Goal: Communication & Community: Answer question/provide support

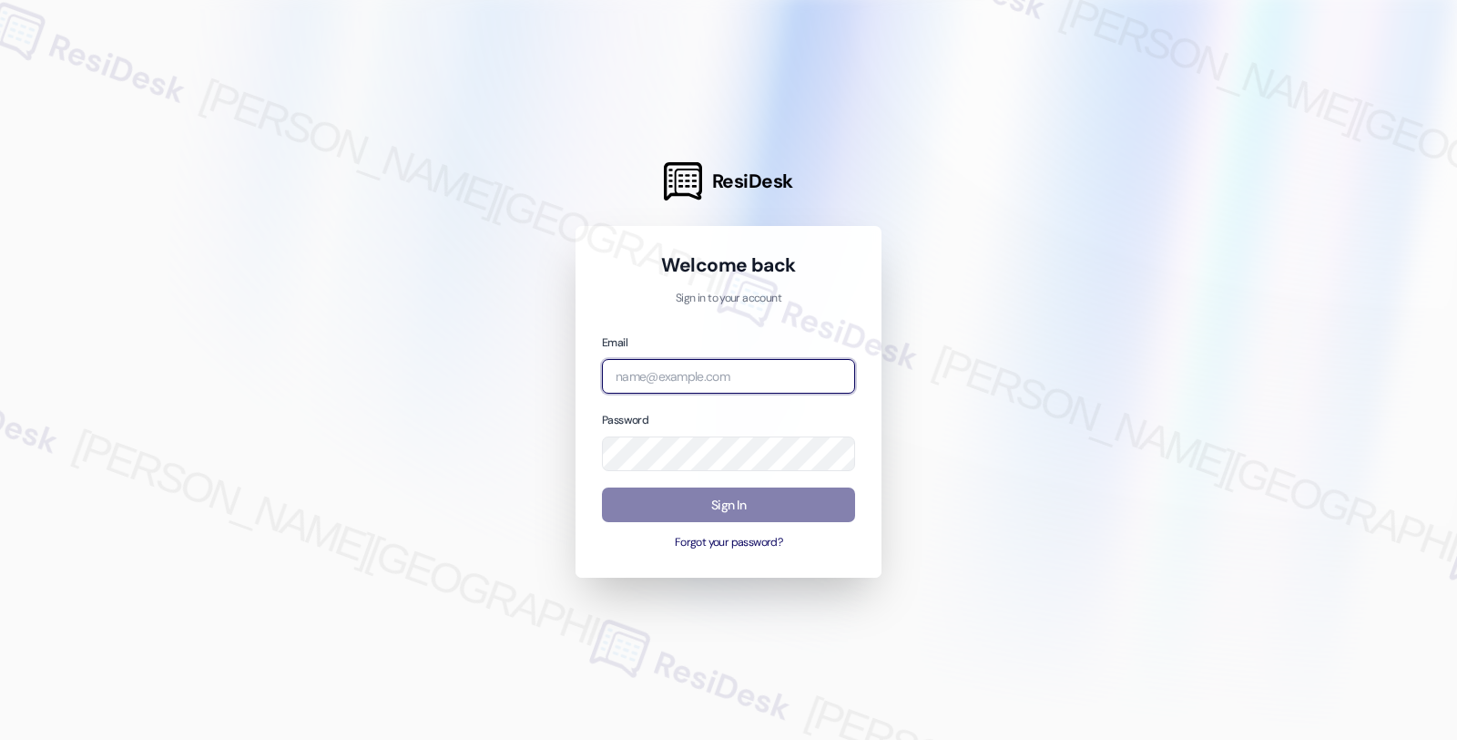
click at [740, 374] on input "email" at bounding box center [728, 377] width 253 height 36
type input "automated-surveys-orion_housing-fides.[PERSON_NAME]@orion_[DOMAIN_NAME]"
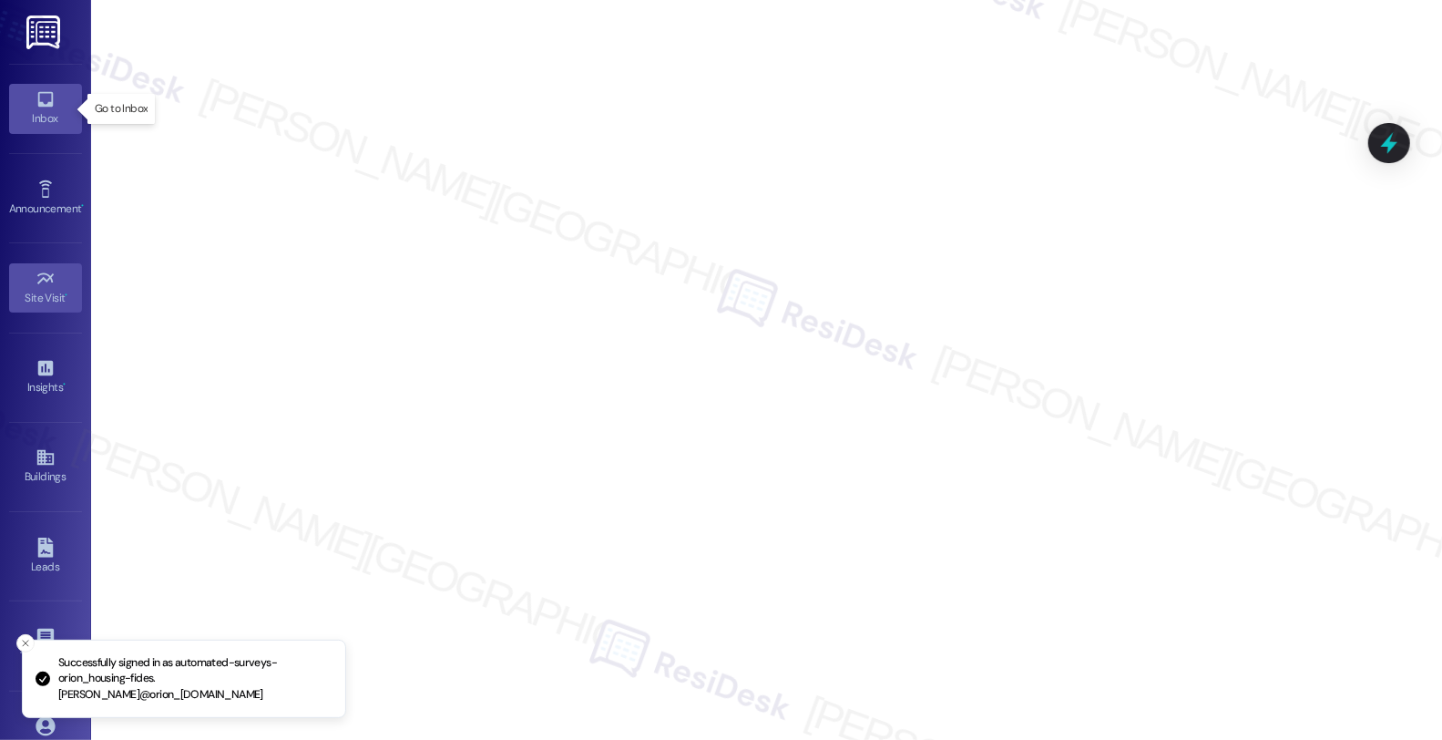
click at [36, 117] on div "Inbox" at bounding box center [45, 118] width 91 height 18
